Goal: Information Seeking & Learning: Learn about a topic

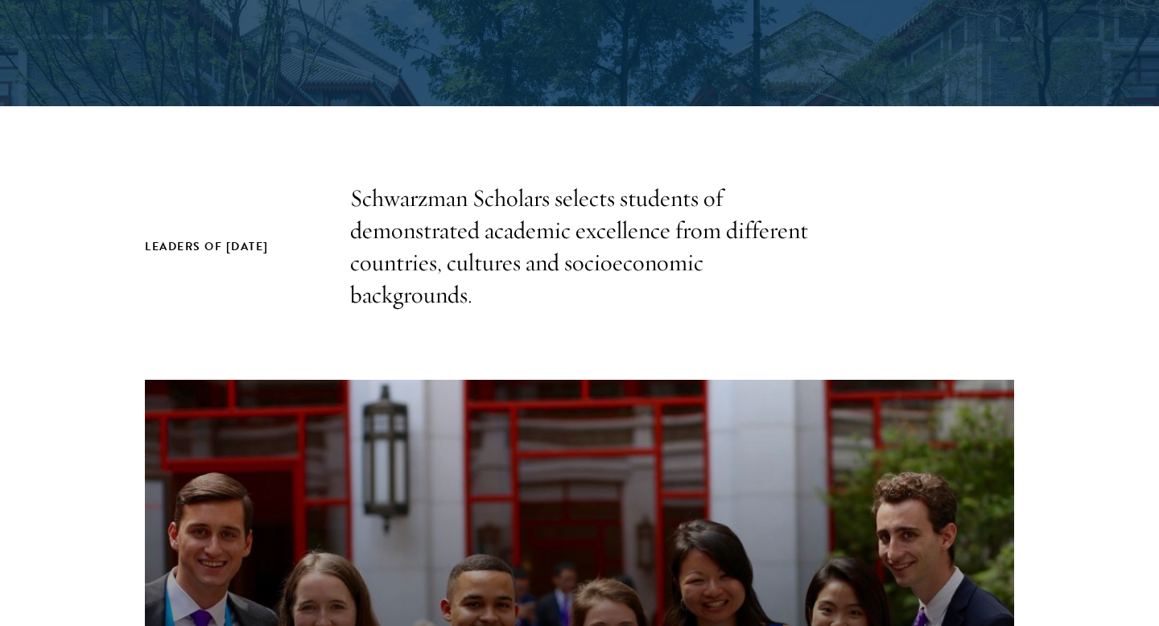
scroll to position [620, 0]
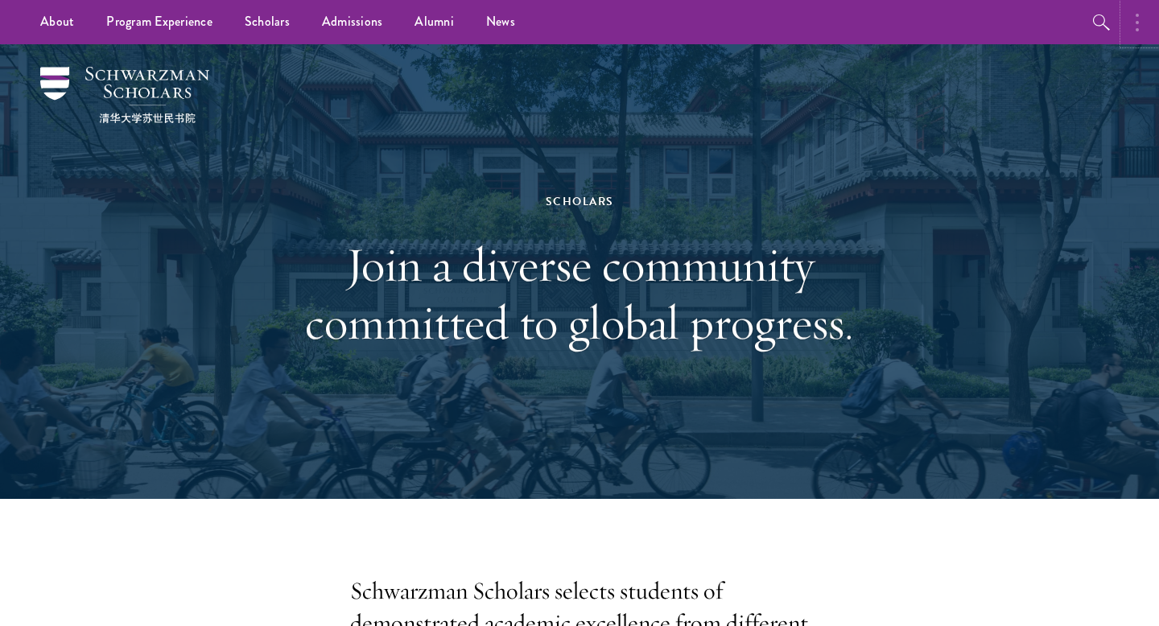
click at [1140, 31] on button "button" at bounding box center [1141, 22] width 35 height 44
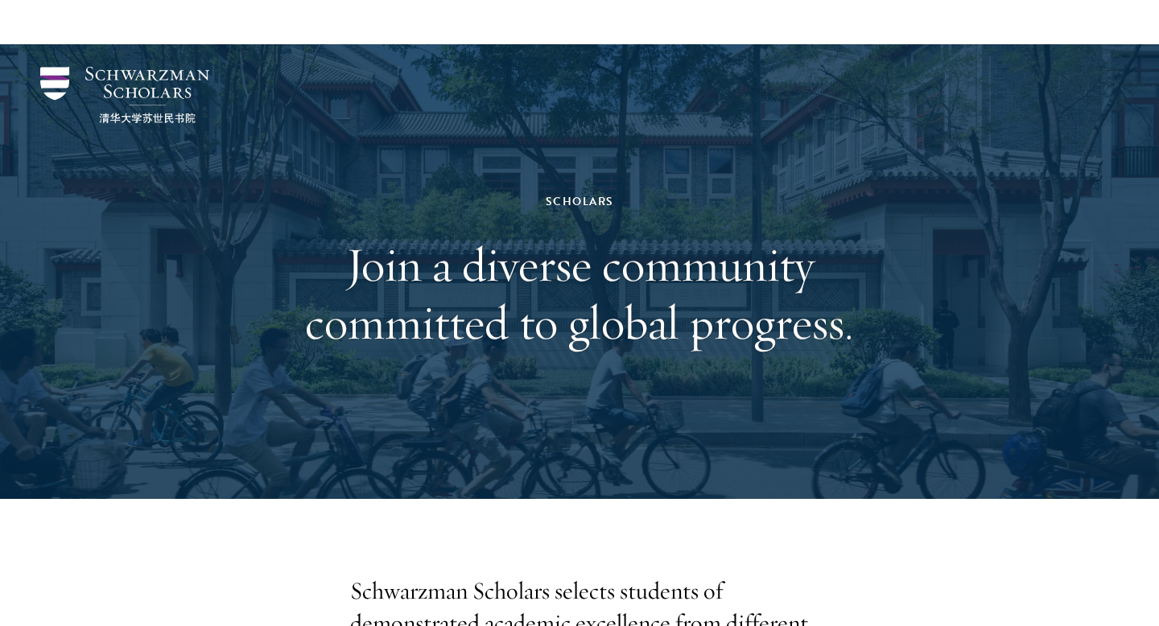
scroll to position [443, 0]
